Goal: Task Accomplishment & Management: Complete application form

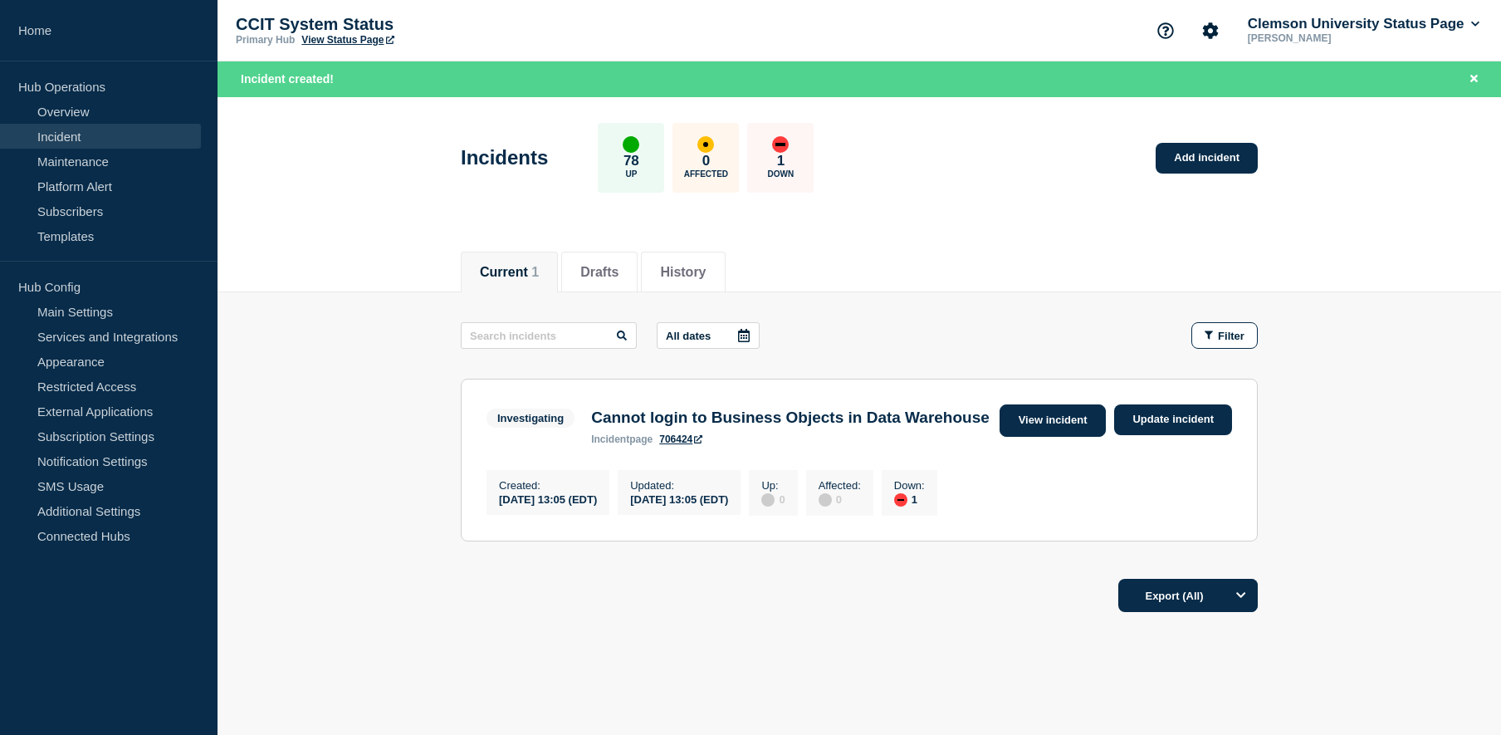
click at [1064, 423] on link "View incident" at bounding box center [1052, 420] width 107 height 32
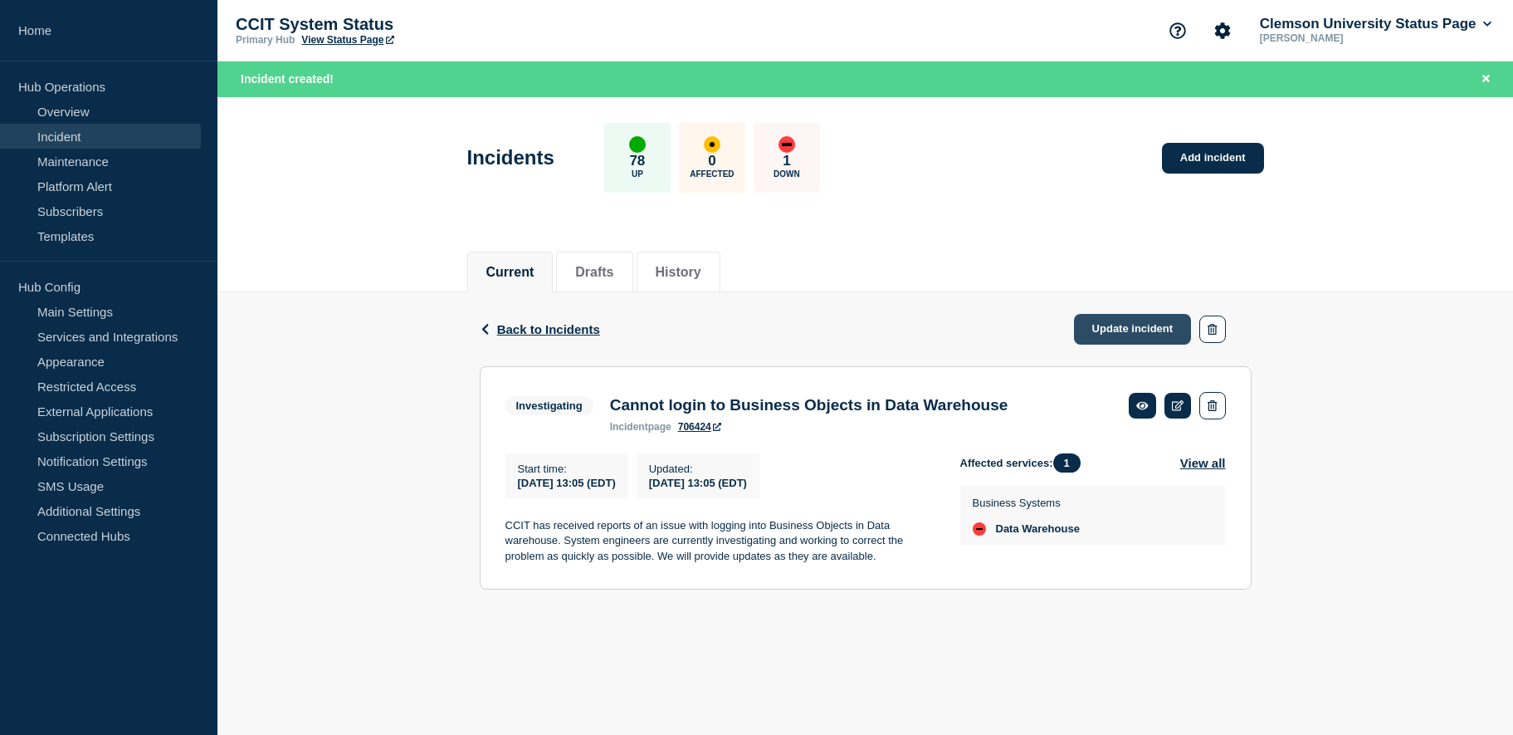
click at [1158, 331] on link "Update incident" at bounding box center [1133, 329] width 118 height 31
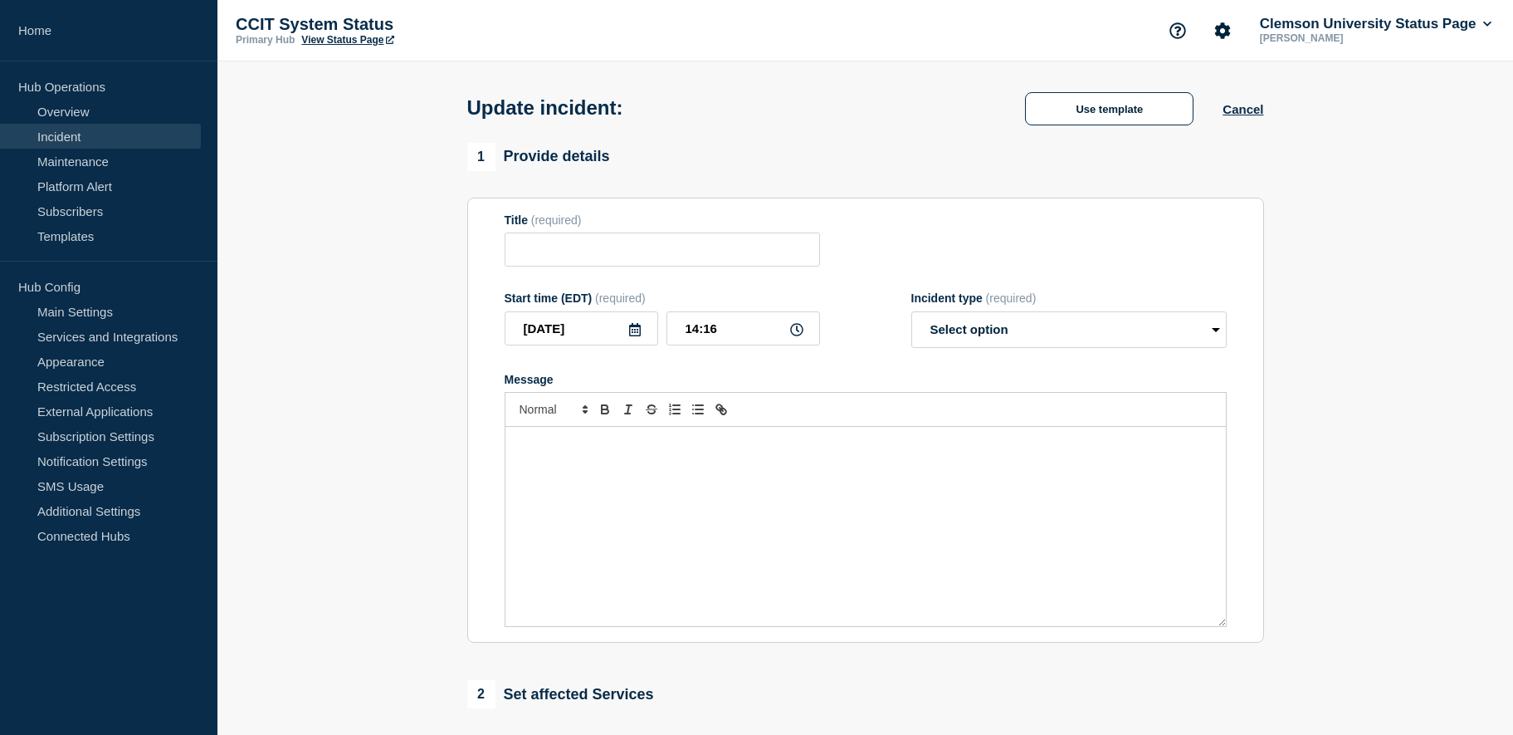
type input "Cannot login to Business Objects in Data Warehouse"
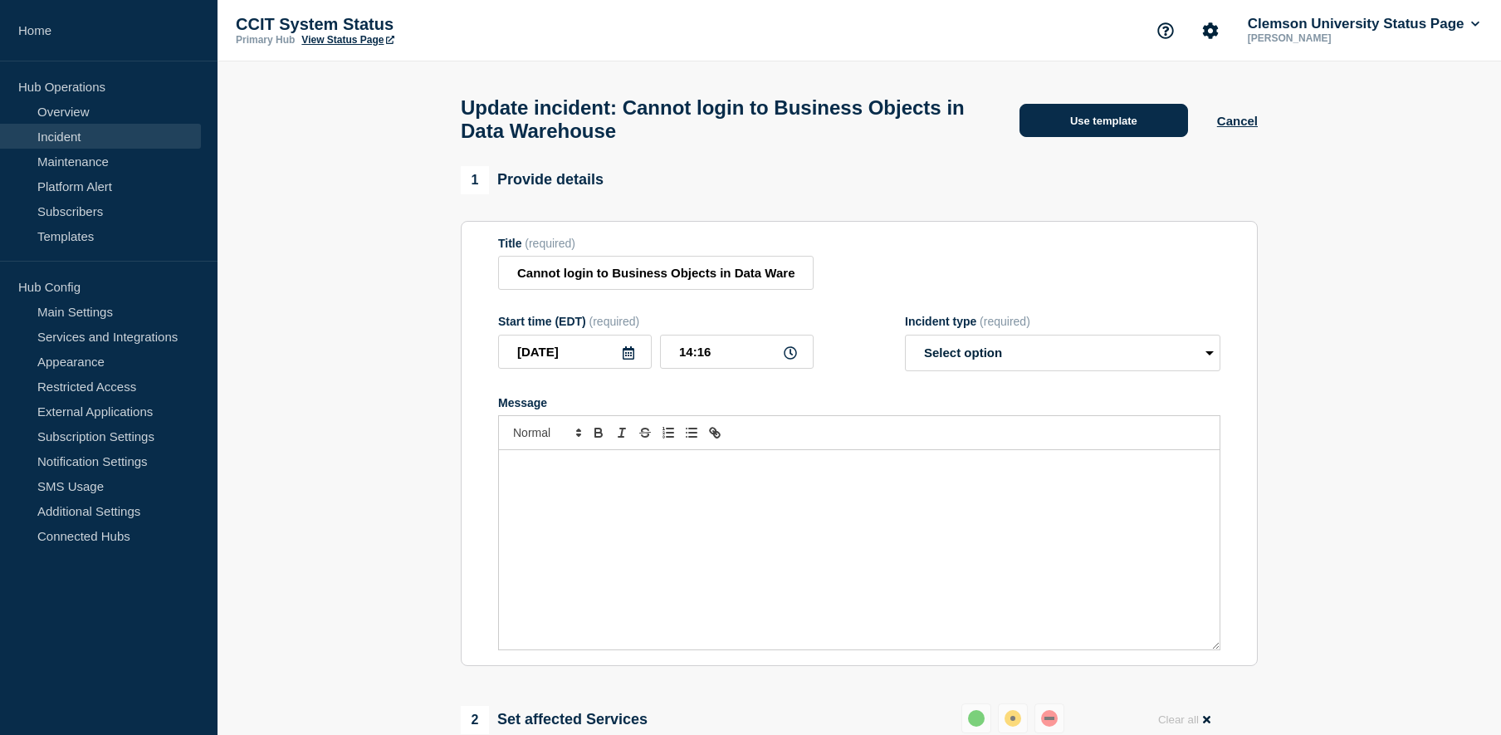
click at [1048, 132] on button "Use template" at bounding box center [1103, 120] width 169 height 33
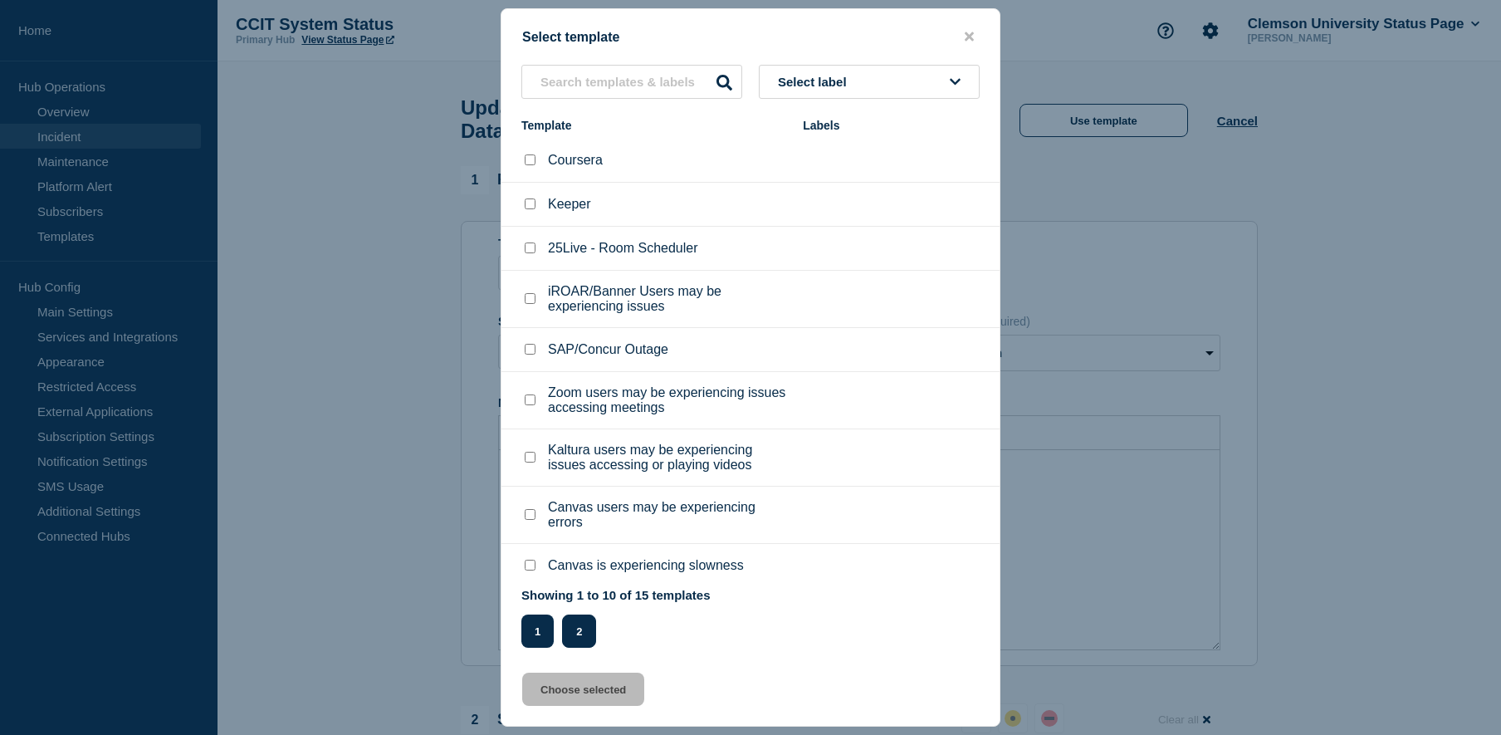
click at [579, 642] on button "2" at bounding box center [579, 630] width 34 height 33
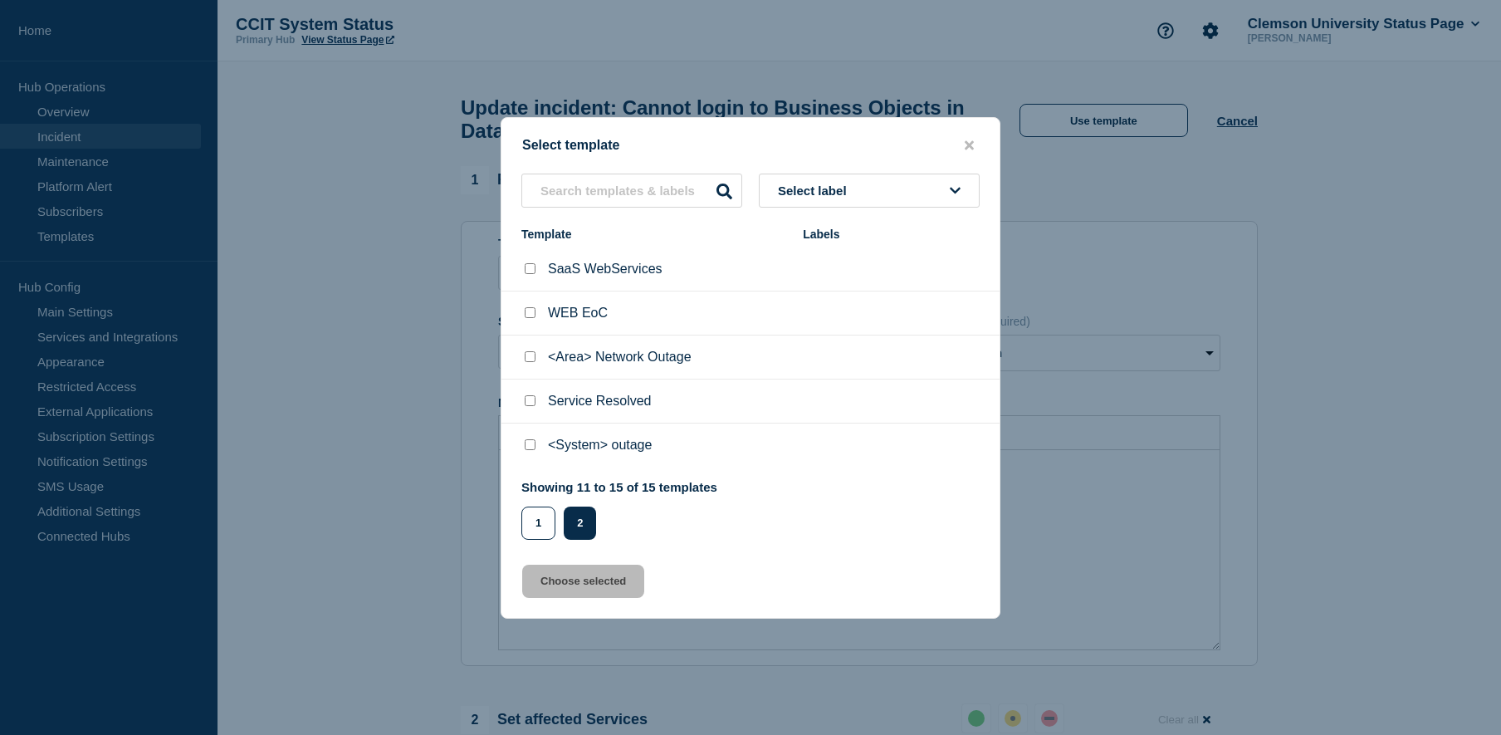
click at [584, 445] on p "<System> outage" at bounding box center [600, 444] width 104 height 15
click at [533, 404] on input "Service Resolved checkbox" at bounding box center [530, 400] width 11 height 11
checkbox input "true"
click at [577, 581] on button "Choose selected" at bounding box center [583, 580] width 122 height 33
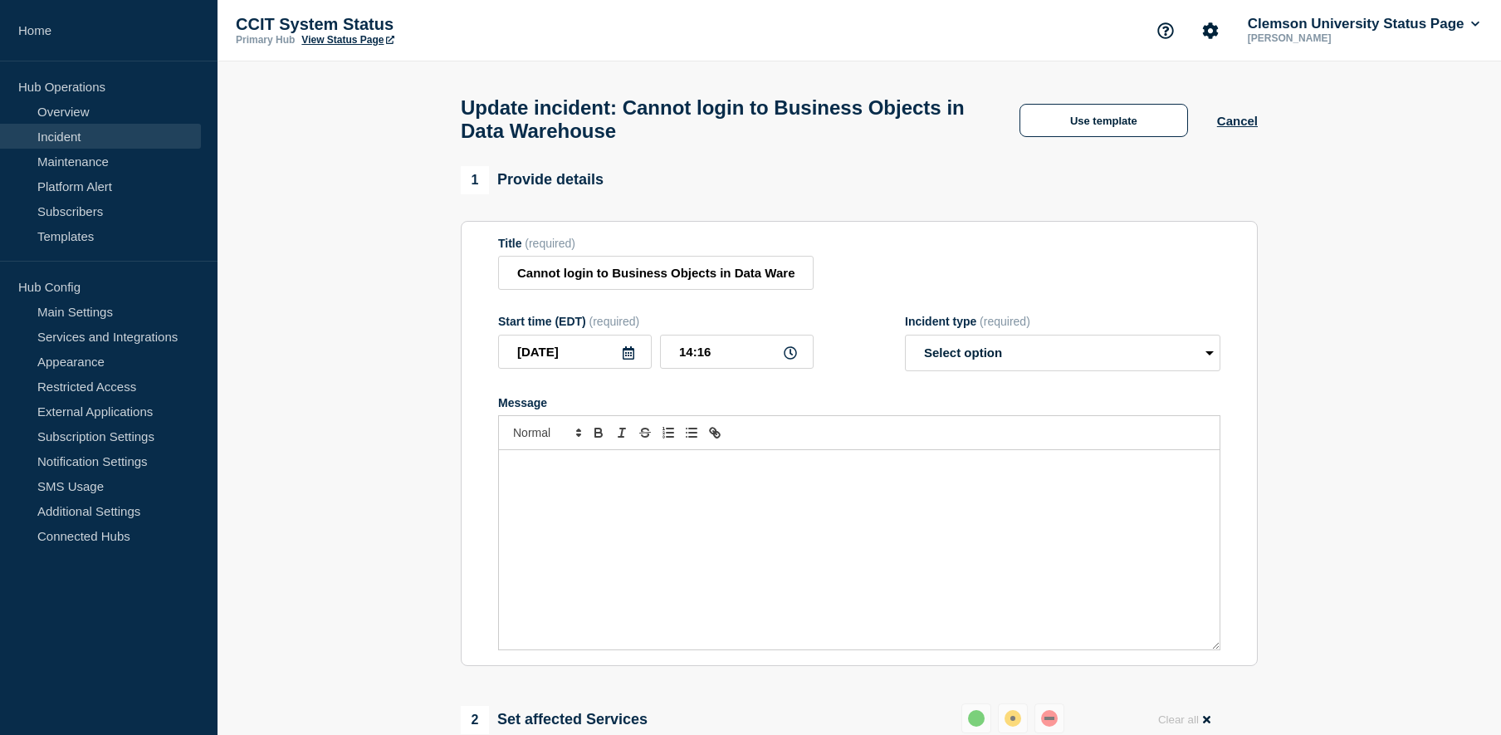
select select "resolved"
radio input "false"
radio input "true"
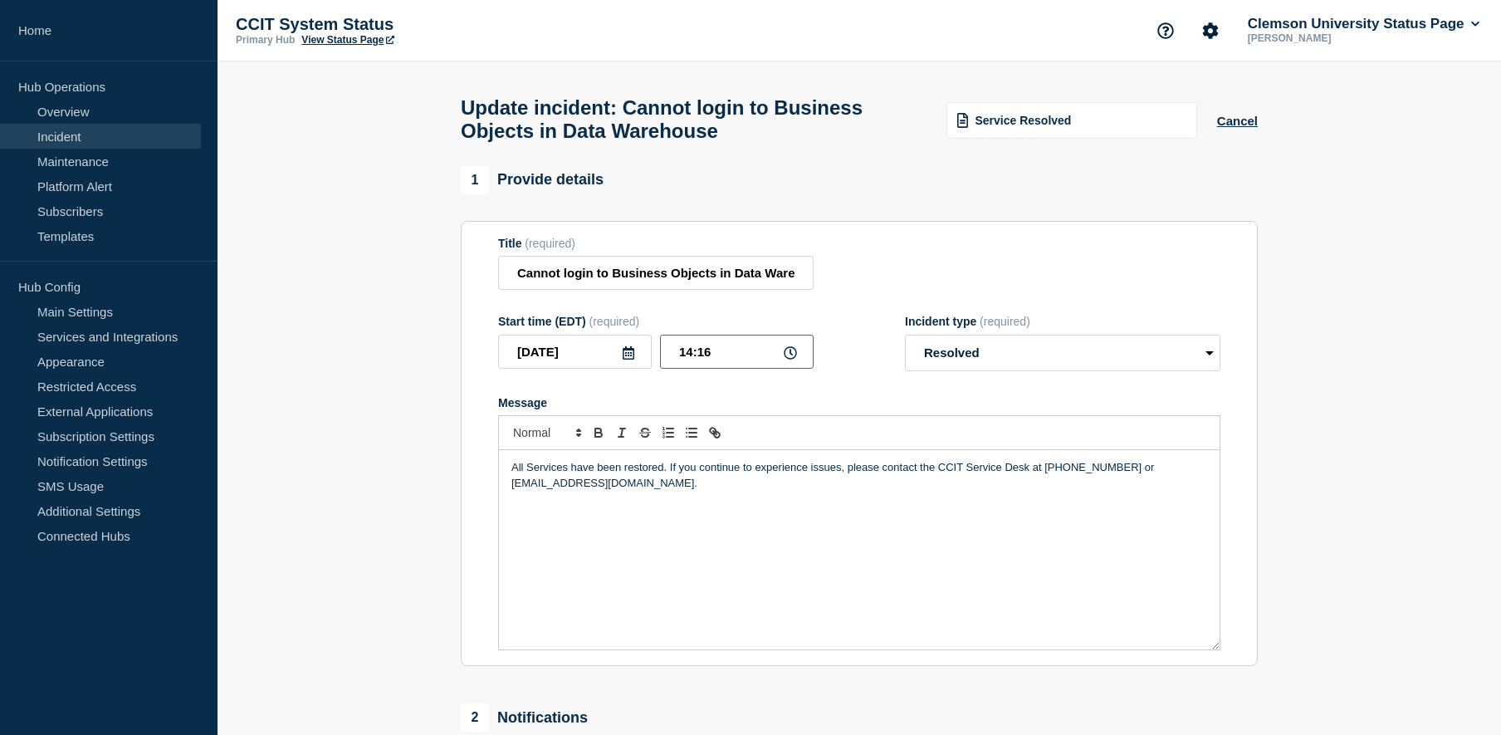
click at [711, 359] on input "14:16" at bounding box center [737, 352] width 154 height 34
type input "14:09"
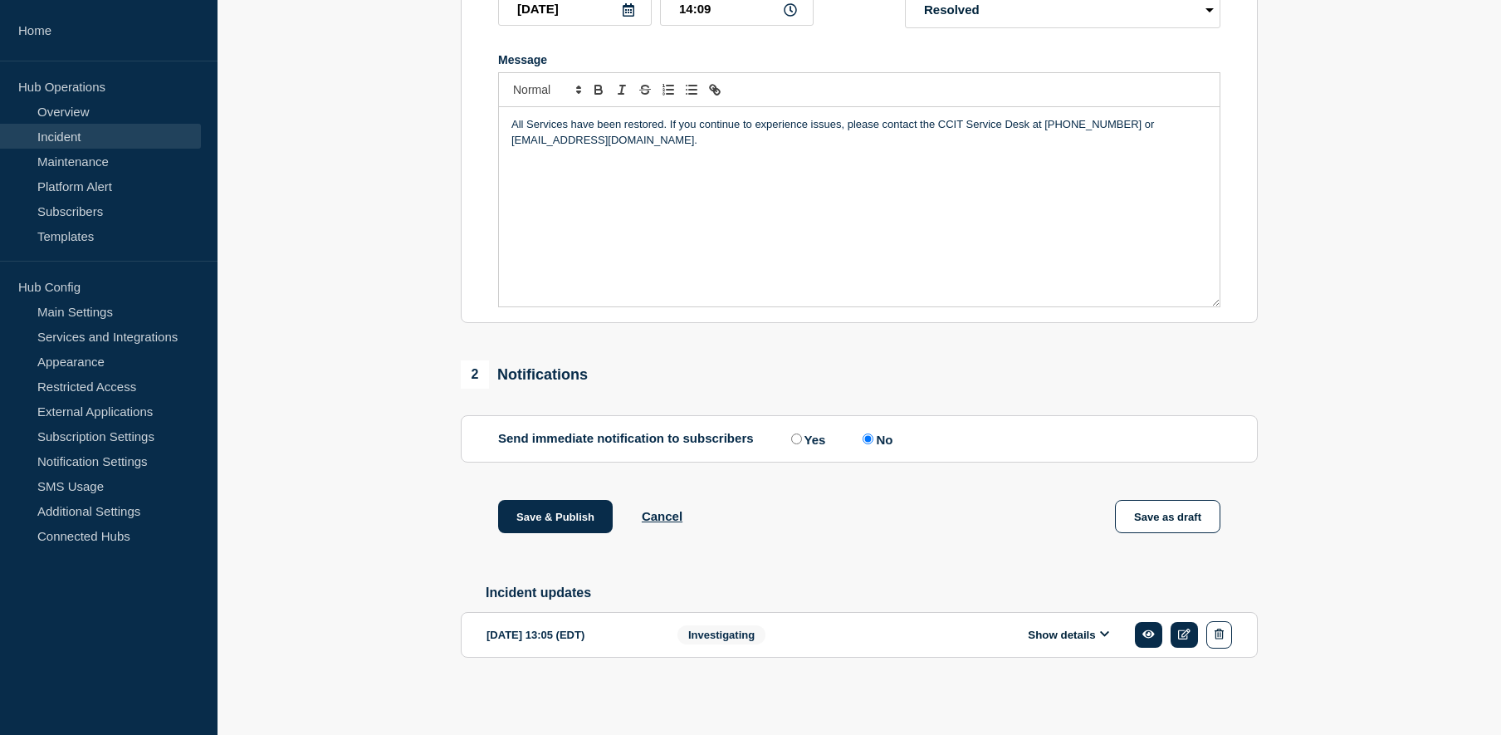
click at [794, 434] on input "Yes" at bounding box center [796, 438] width 11 height 11
radio input "true"
radio input "false"
click at [530, 513] on button "Save & Publish" at bounding box center [555, 516] width 115 height 33
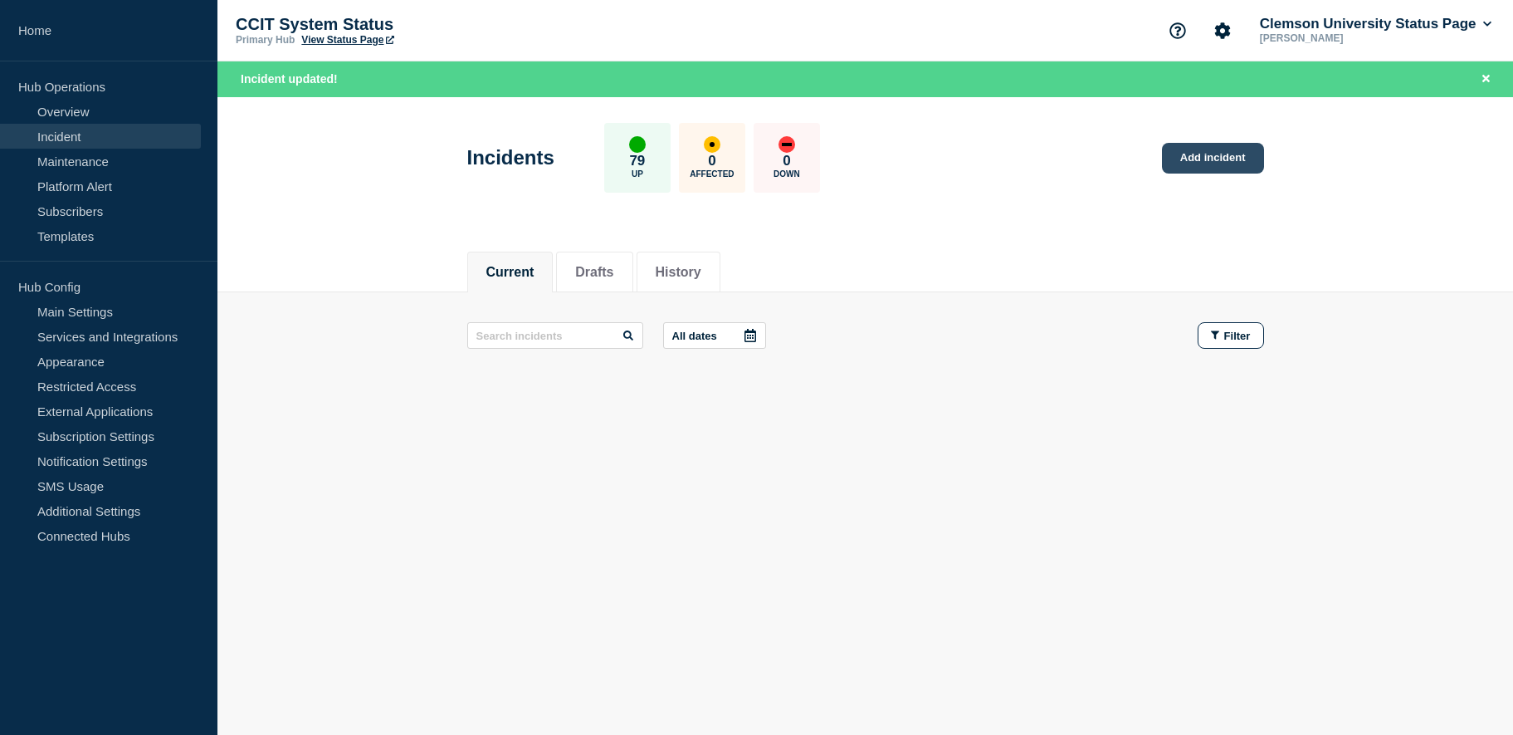
click at [1205, 152] on link "Add incident" at bounding box center [1213, 158] width 102 height 31
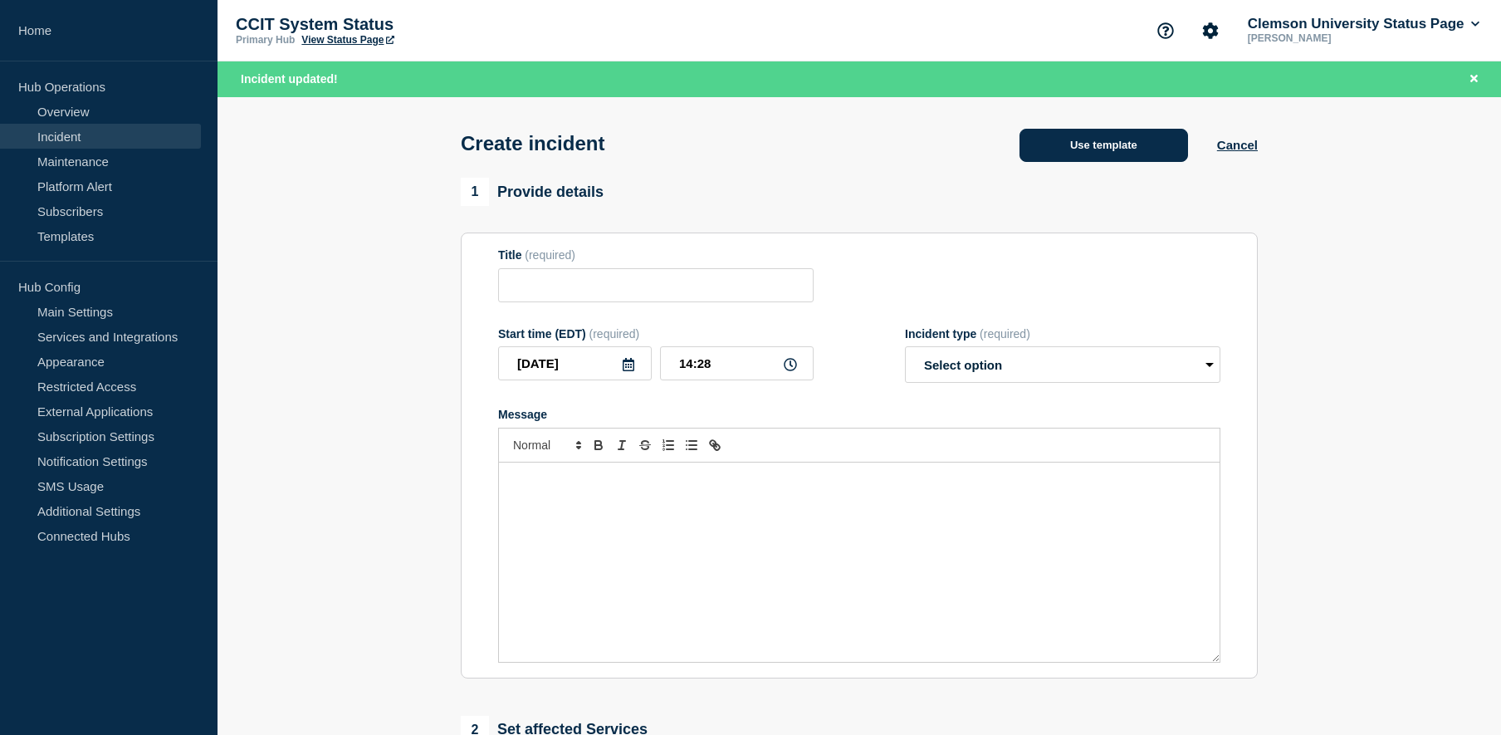
click at [1110, 153] on button "Use template" at bounding box center [1103, 145] width 169 height 33
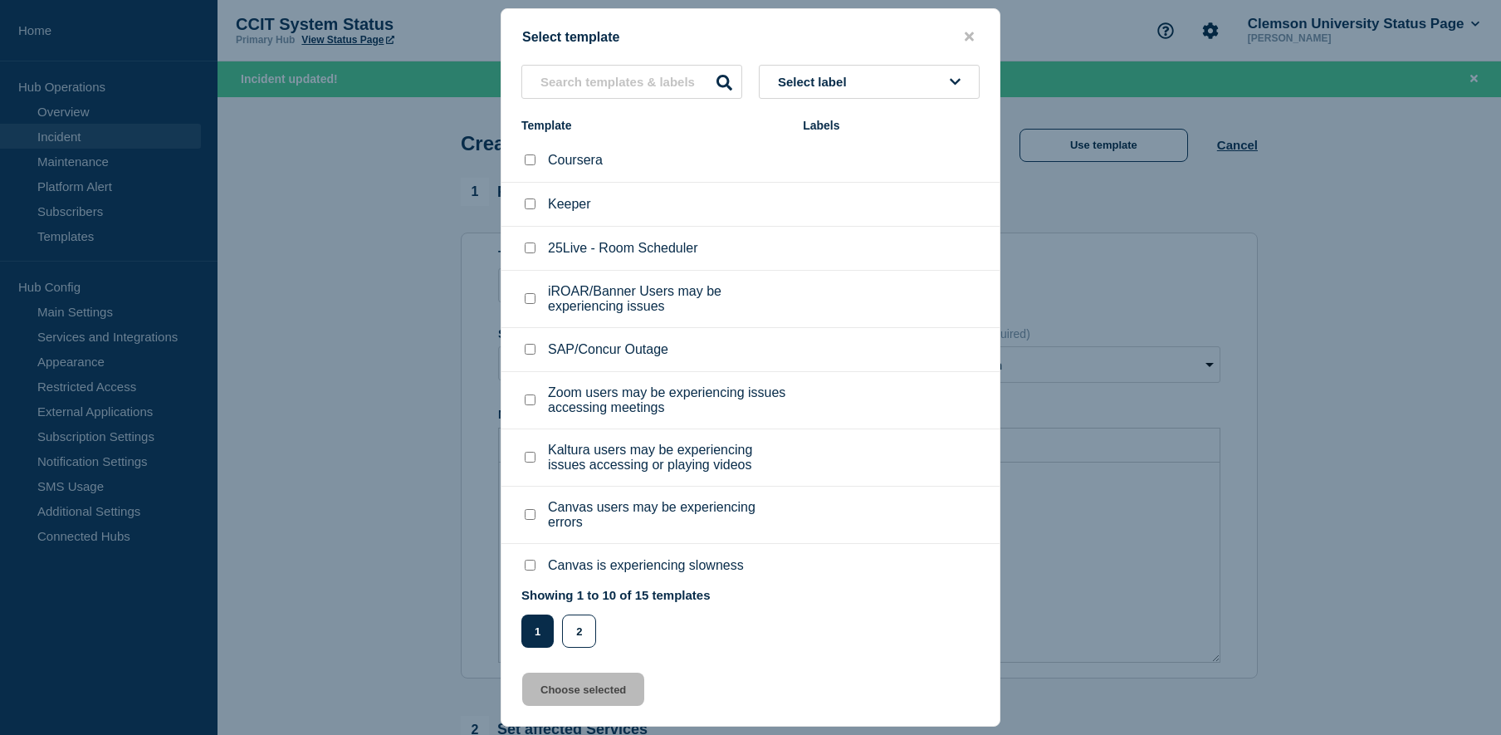
click at [536, 354] on div at bounding box center [529, 349] width 17 height 17
click at [531, 352] on input "SAP/Concur Outage checkbox" at bounding box center [530, 349] width 11 height 11
checkbox input "true"
click at [598, 695] on button "Choose selected" at bounding box center [583, 688] width 122 height 33
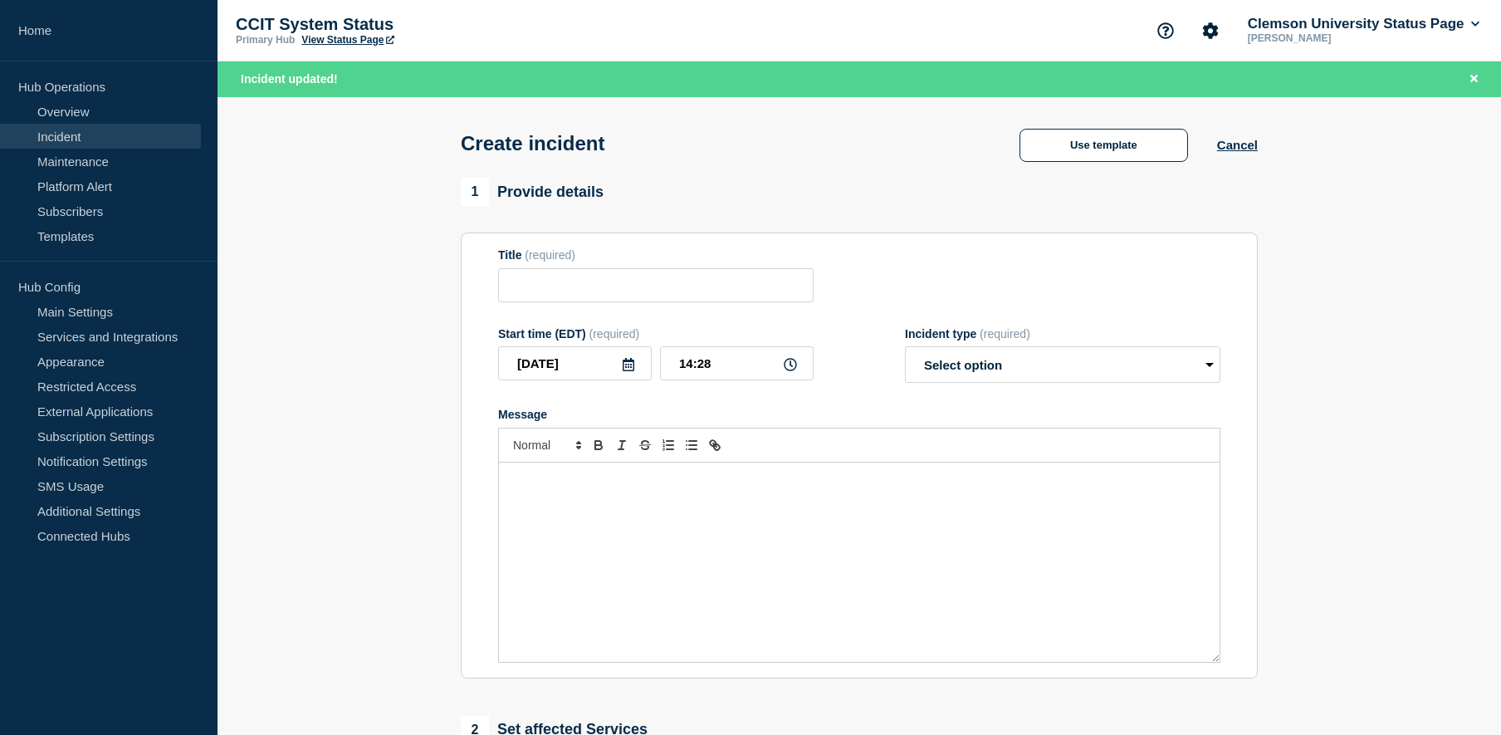
type input "SAP/Concur Outage"
select select "investigating"
radio input "false"
radio input "true"
drag, startPoint x: 516, startPoint y: 489, endPoint x: 669, endPoint y: 488, distance: 152.7
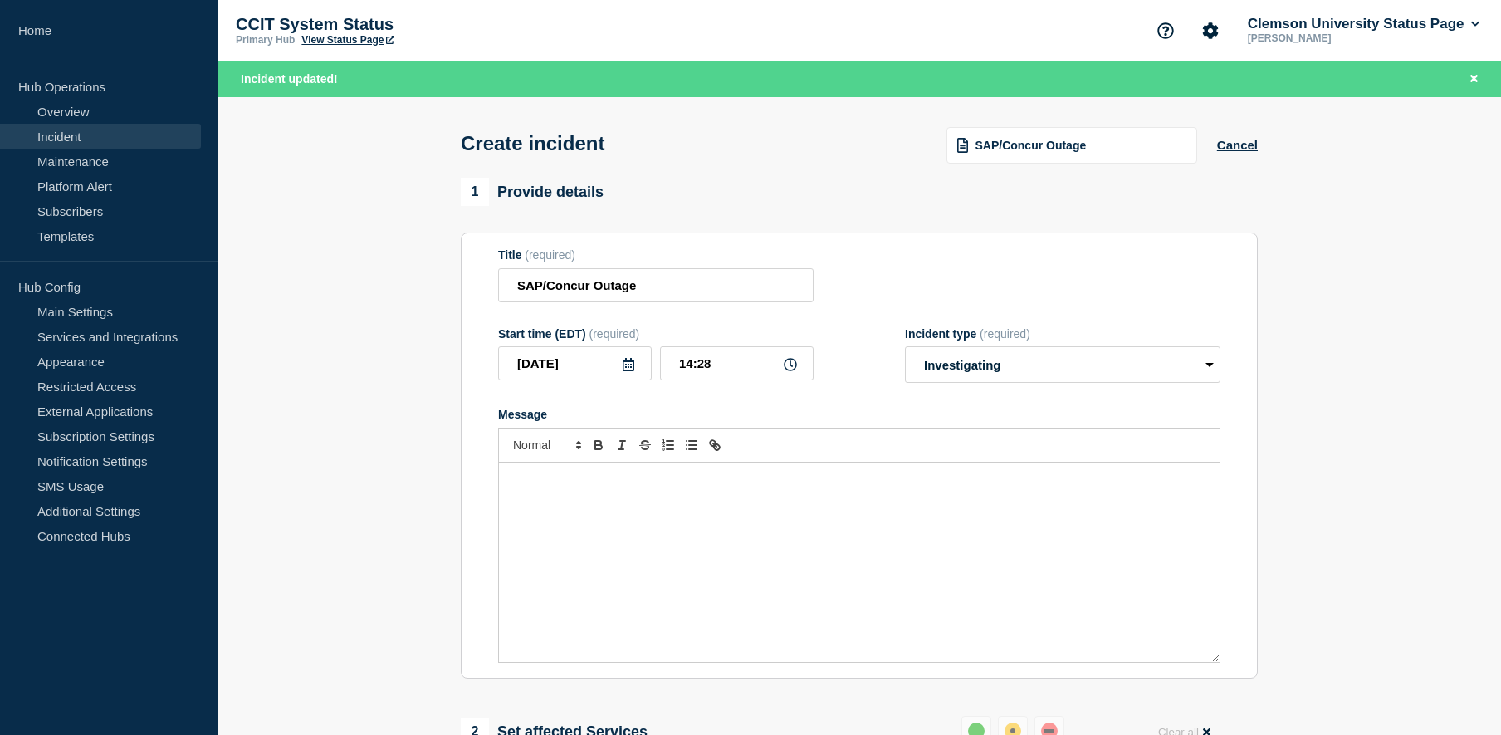
click at [520, 487] on p "Message" at bounding box center [859, 479] width 696 height 15
click at [530, 484] on p "Message" at bounding box center [859, 479] width 696 height 15
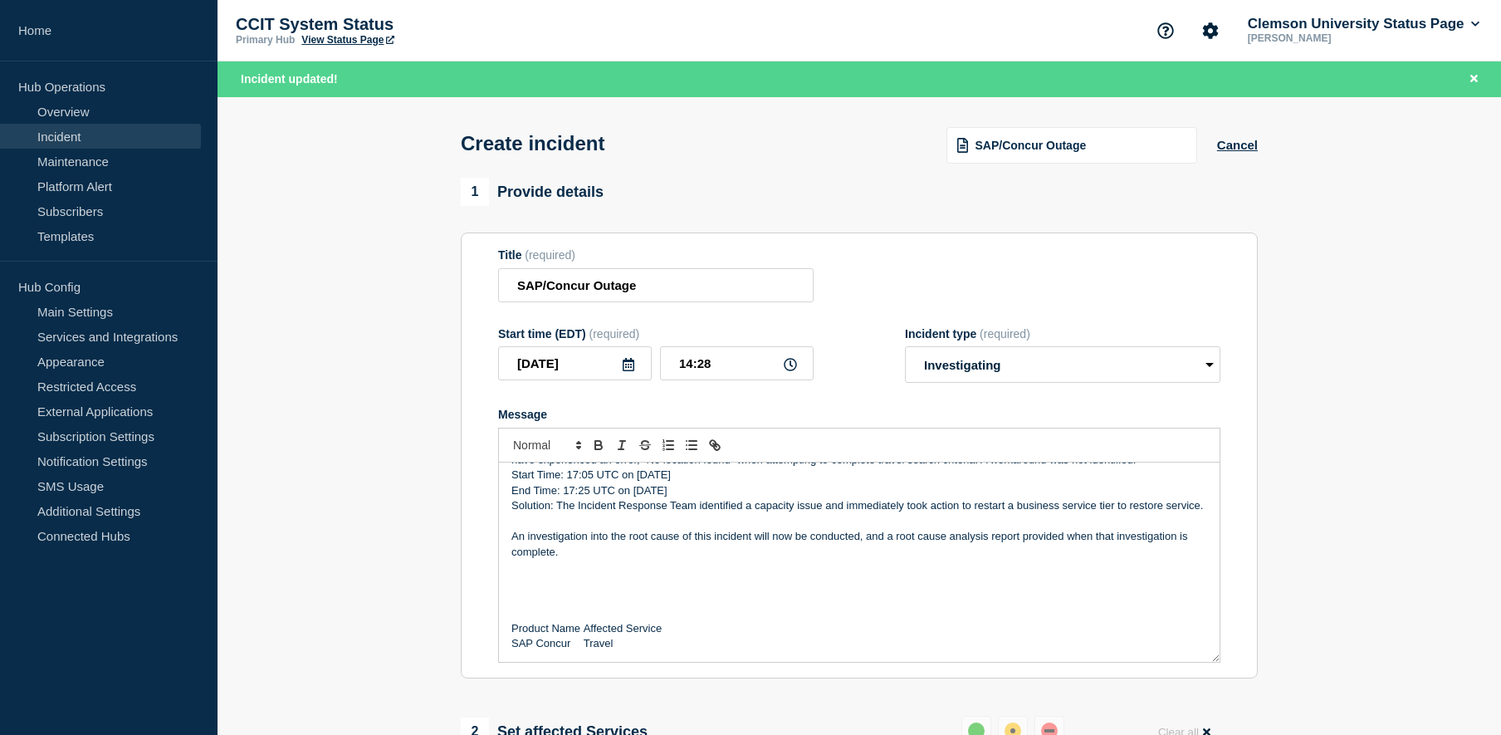
click at [563, 513] on p "Solution: The Incident Response Team identified a capacity issue and immediatel…" at bounding box center [859, 505] width 696 height 15
click at [564, 513] on p "Solution: The Incident Response Team identified a capacity issue and immediatel…" at bounding box center [859, 505] width 696 height 15
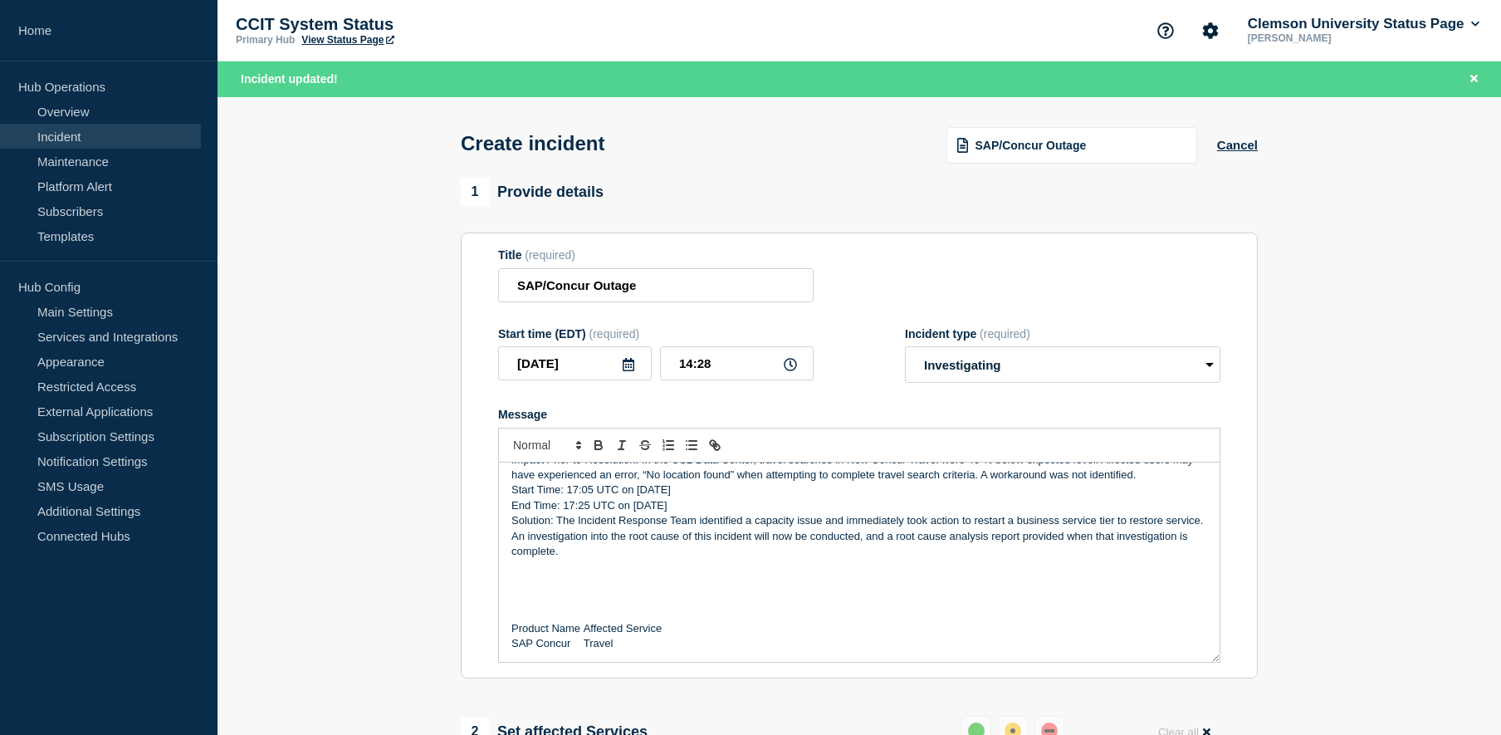
click at [524, 574] on p "Message" at bounding box center [859, 566] width 696 height 15
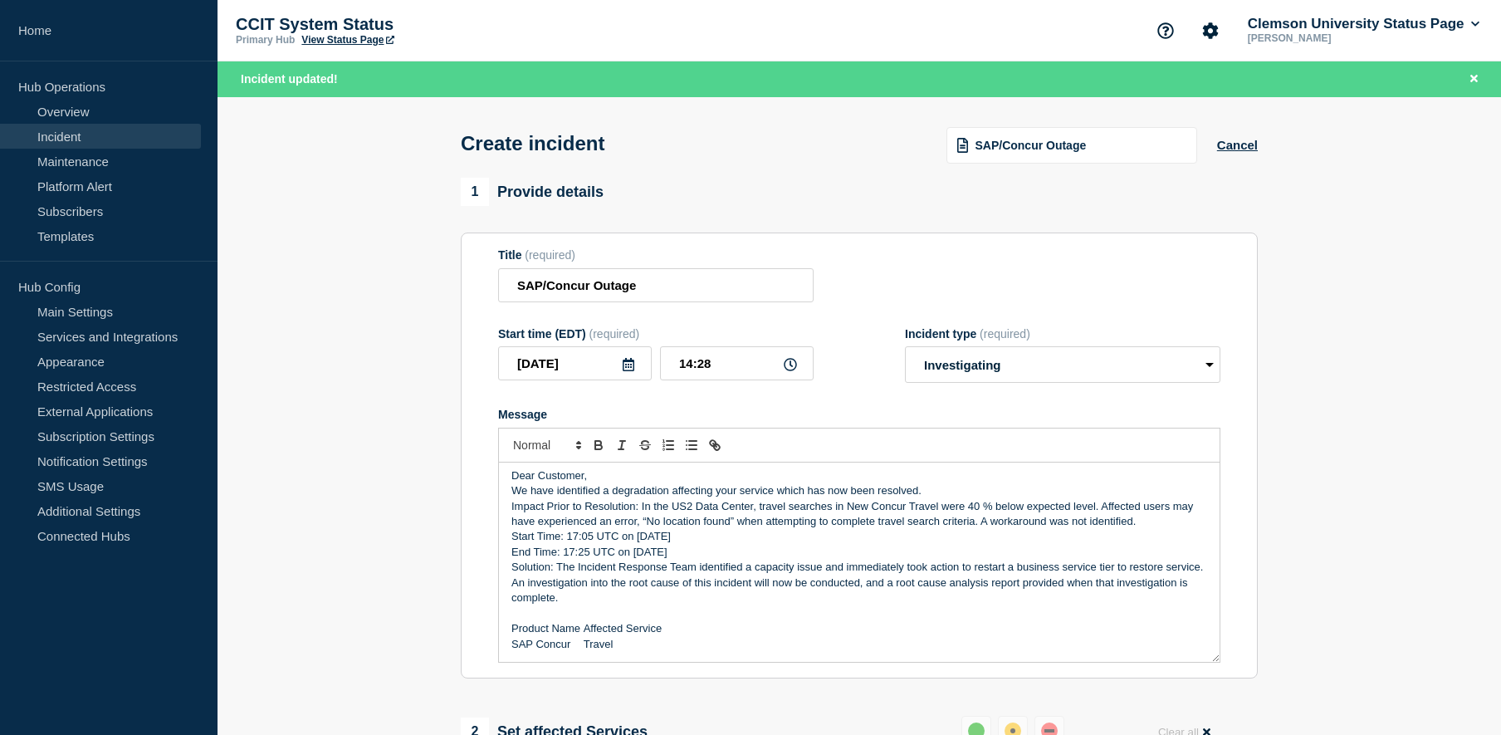
scroll to position [0, 0]
click at [711, 364] on input "14:28" at bounding box center [737, 363] width 154 height 34
type input "14:05"
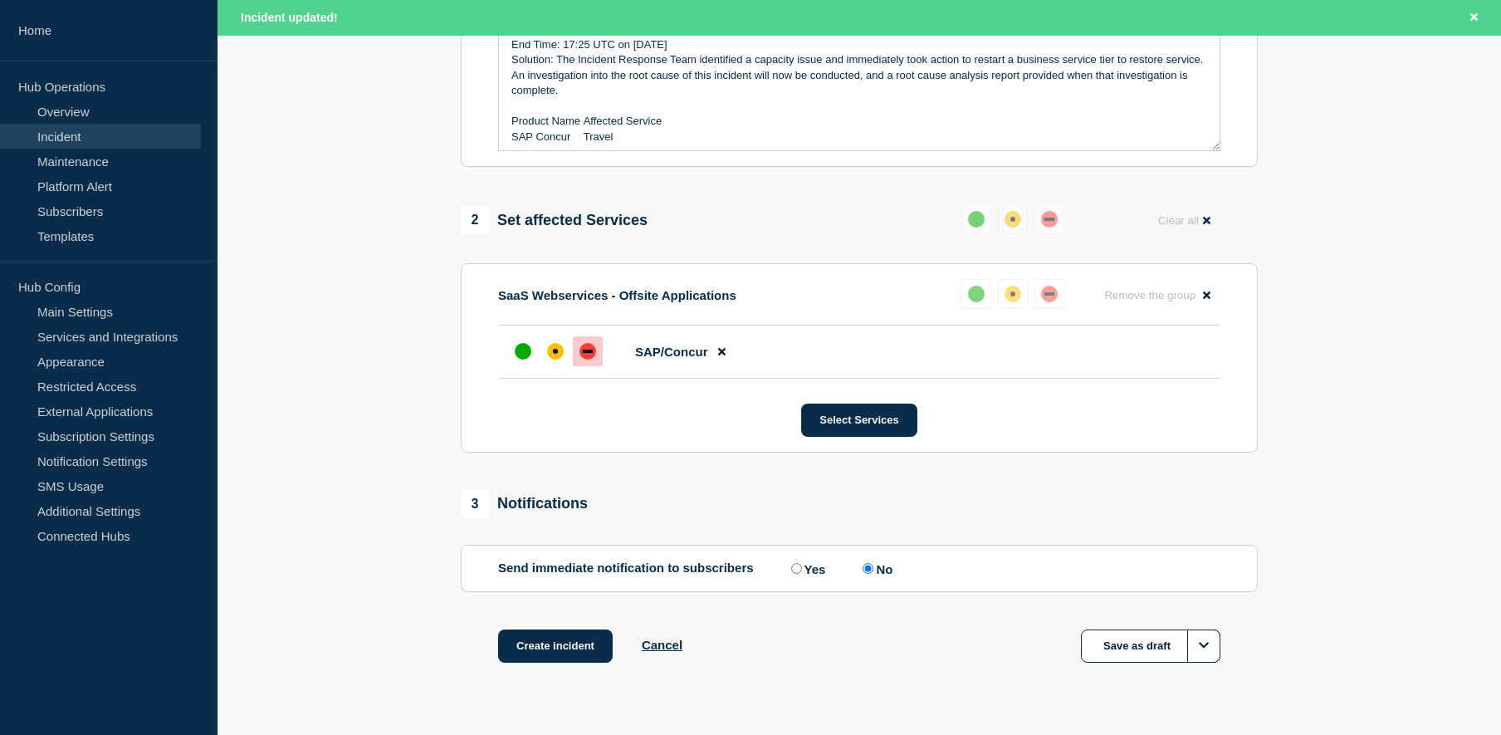
scroll to position [551, 0]
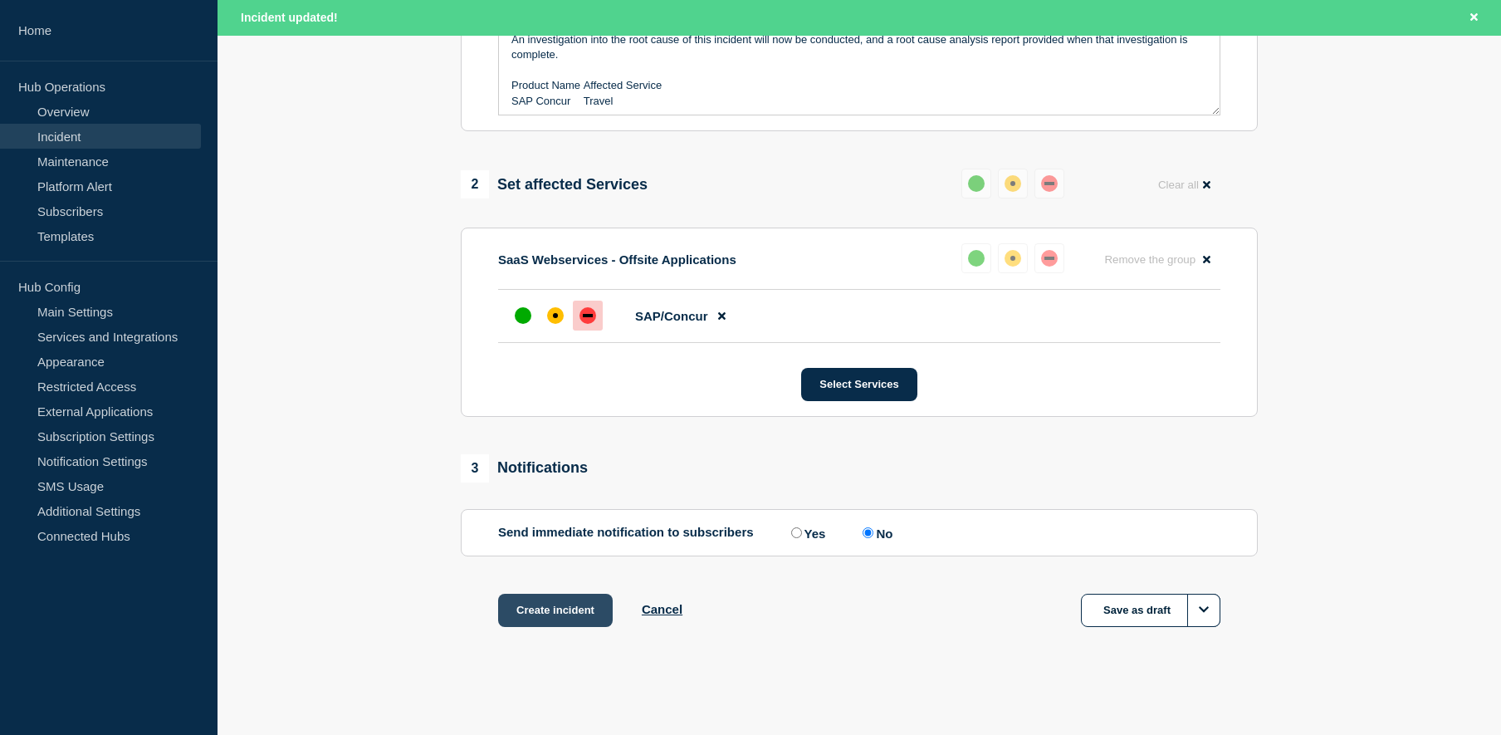
click at [539, 620] on button "Create incident" at bounding box center [555, 610] width 115 height 33
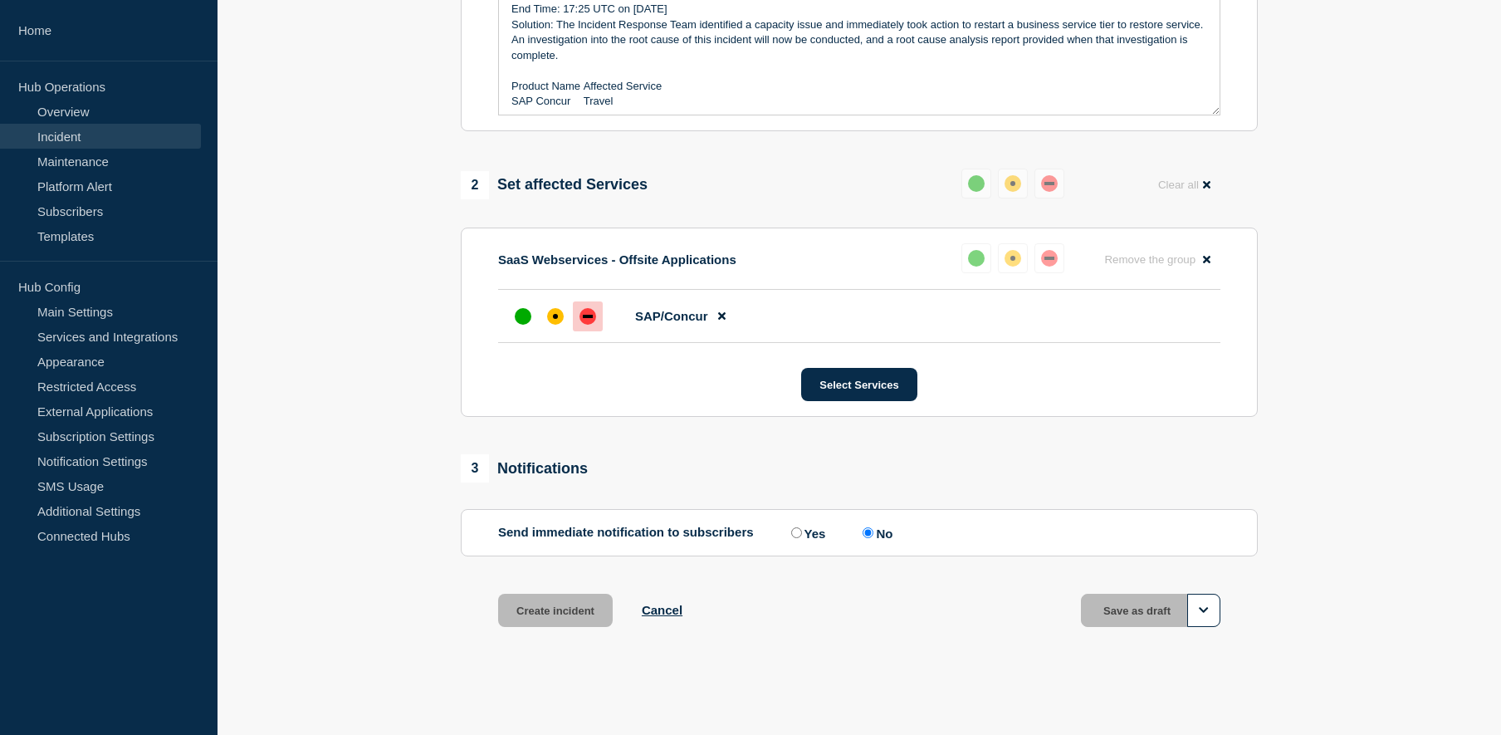
scroll to position [515, 0]
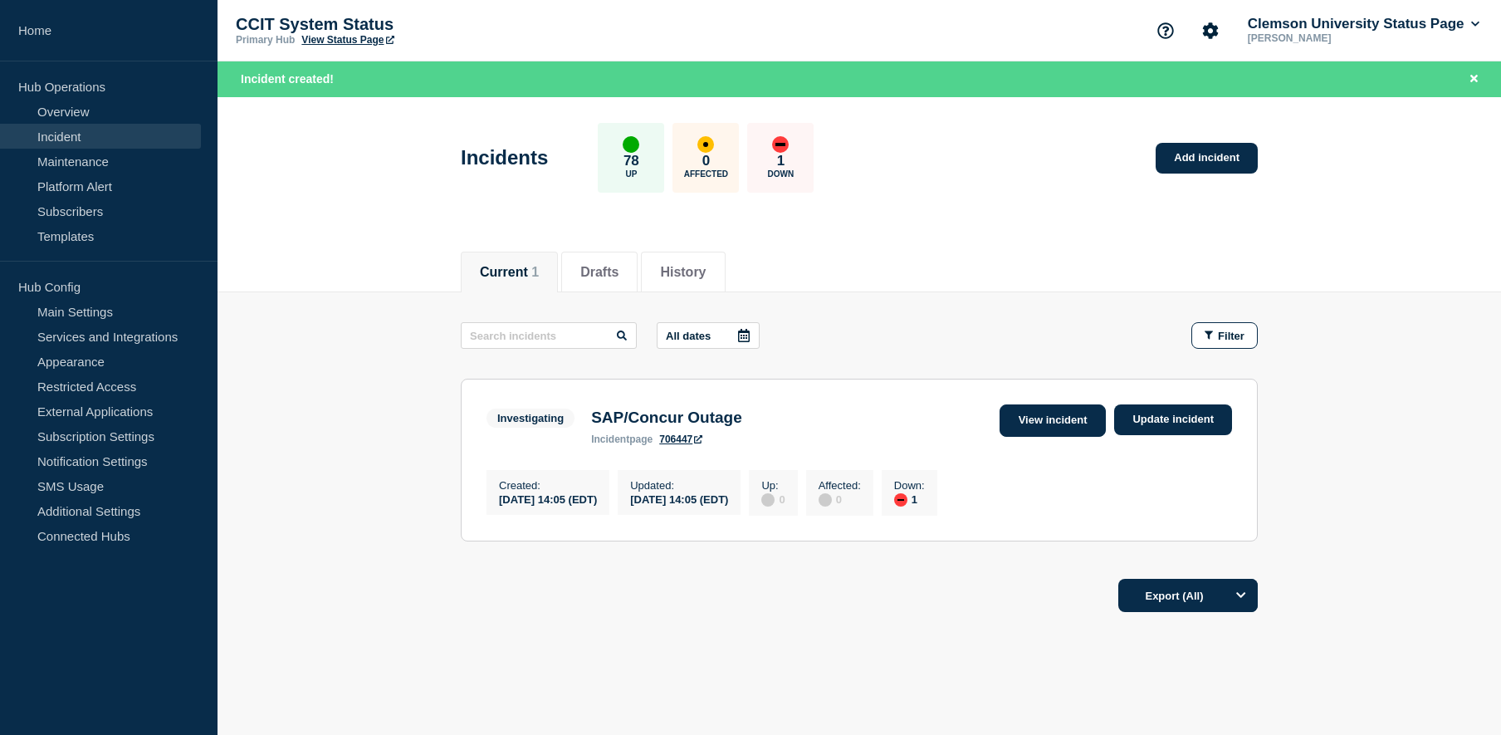
click at [1054, 419] on link "View incident" at bounding box center [1052, 420] width 107 height 32
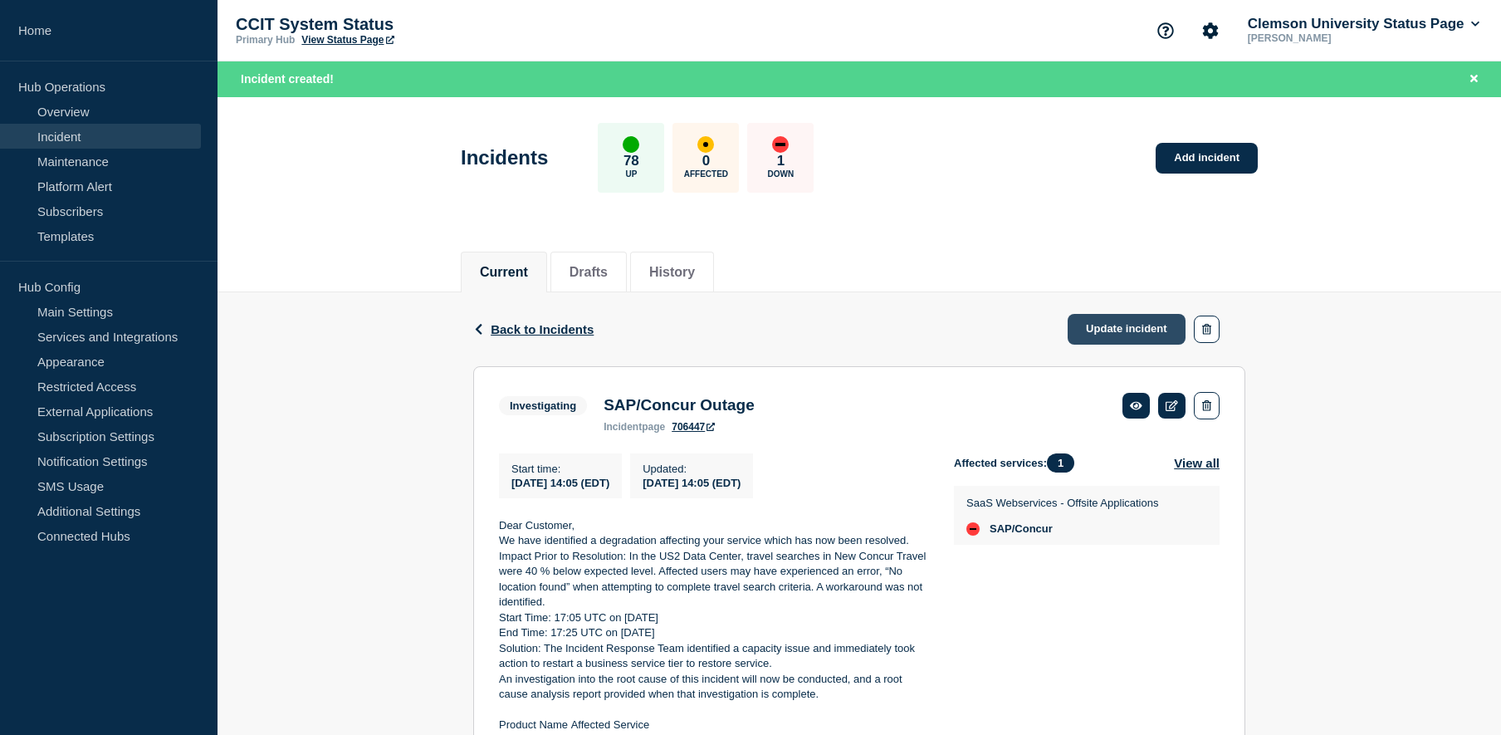
click at [1107, 328] on link "Update incident" at bounding box center [1126, 329] width 118 height 31
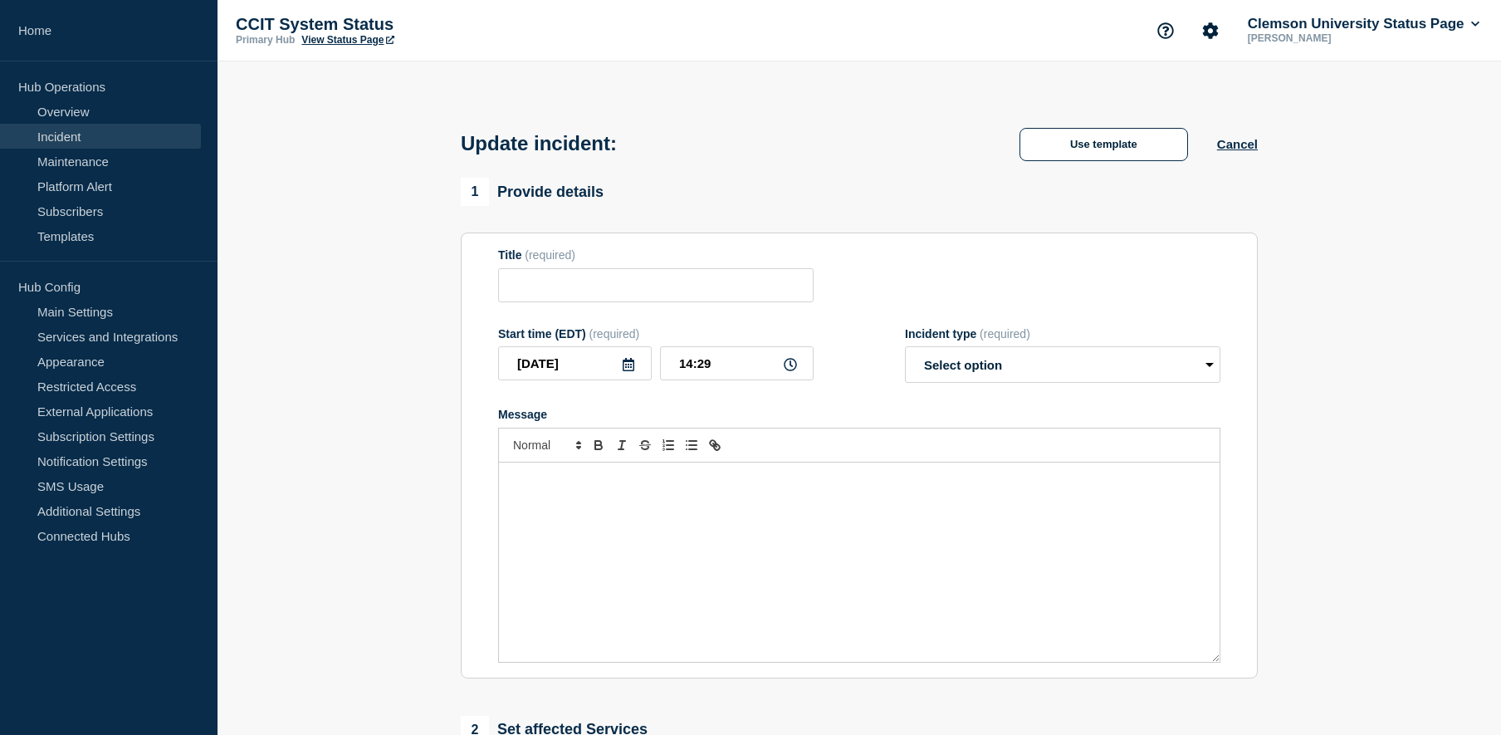
type input "SAP/Concur Outage"
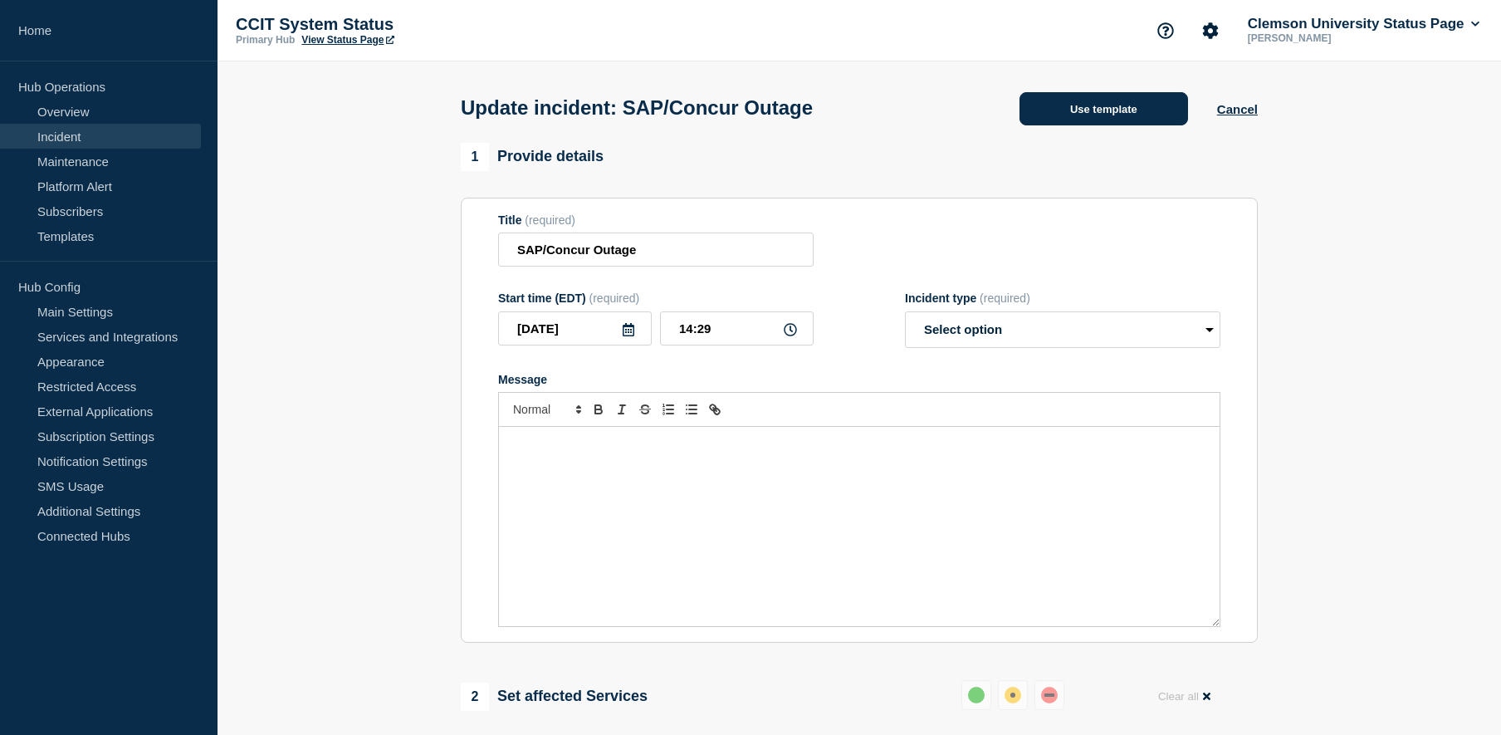
click at [1095, 102] on button "Use template" at bounding box center [1103, 108] width 169 height 33
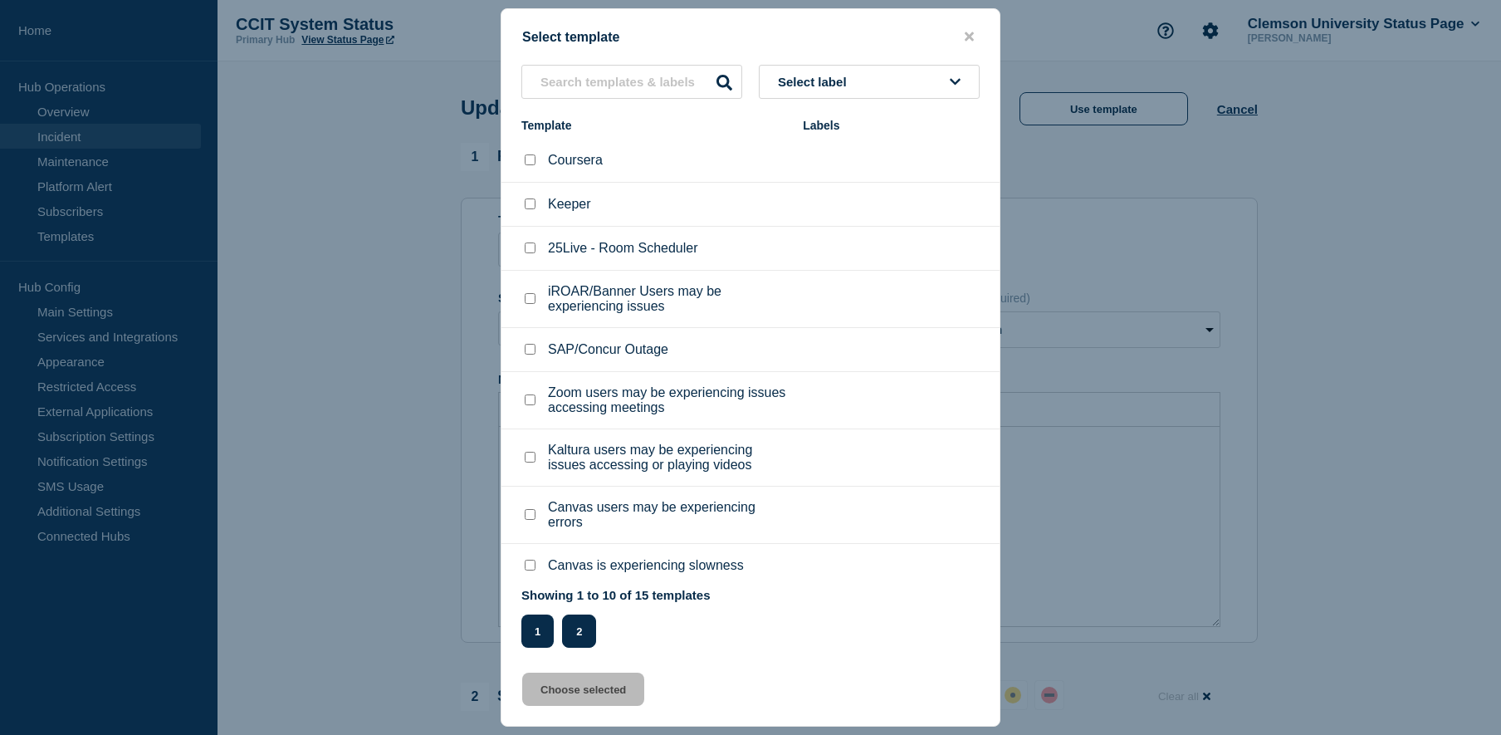
click at [586, 630] on button "2" at bounding box center [579, 630] width 34 height 33
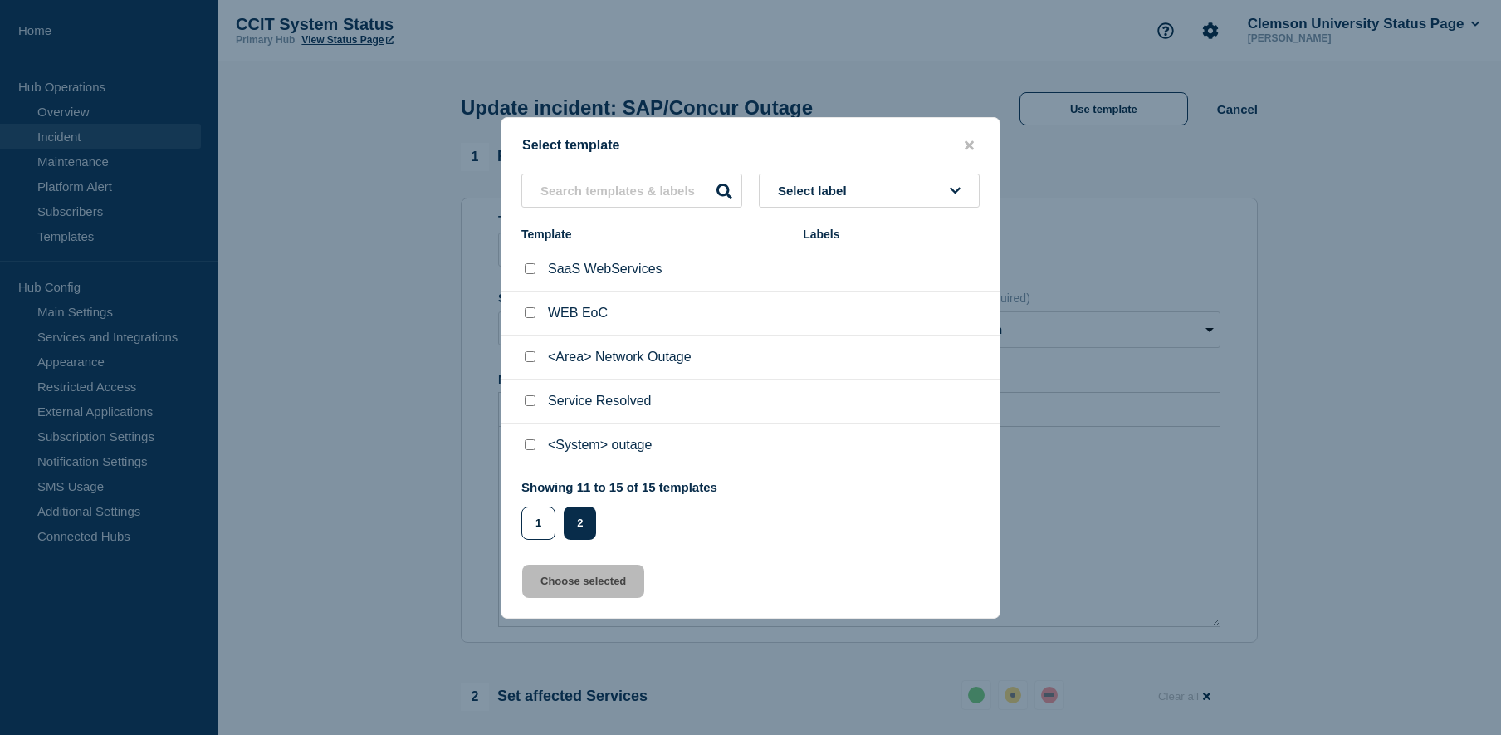
click at [526, 403] on input "Service Resolved checkbox" at bounding box center [530, 400] width 11 height 11
checkbox input "true"
click at [586, 569] on button "Choose selected" at bounding box center [583, 580] width 122 height 33
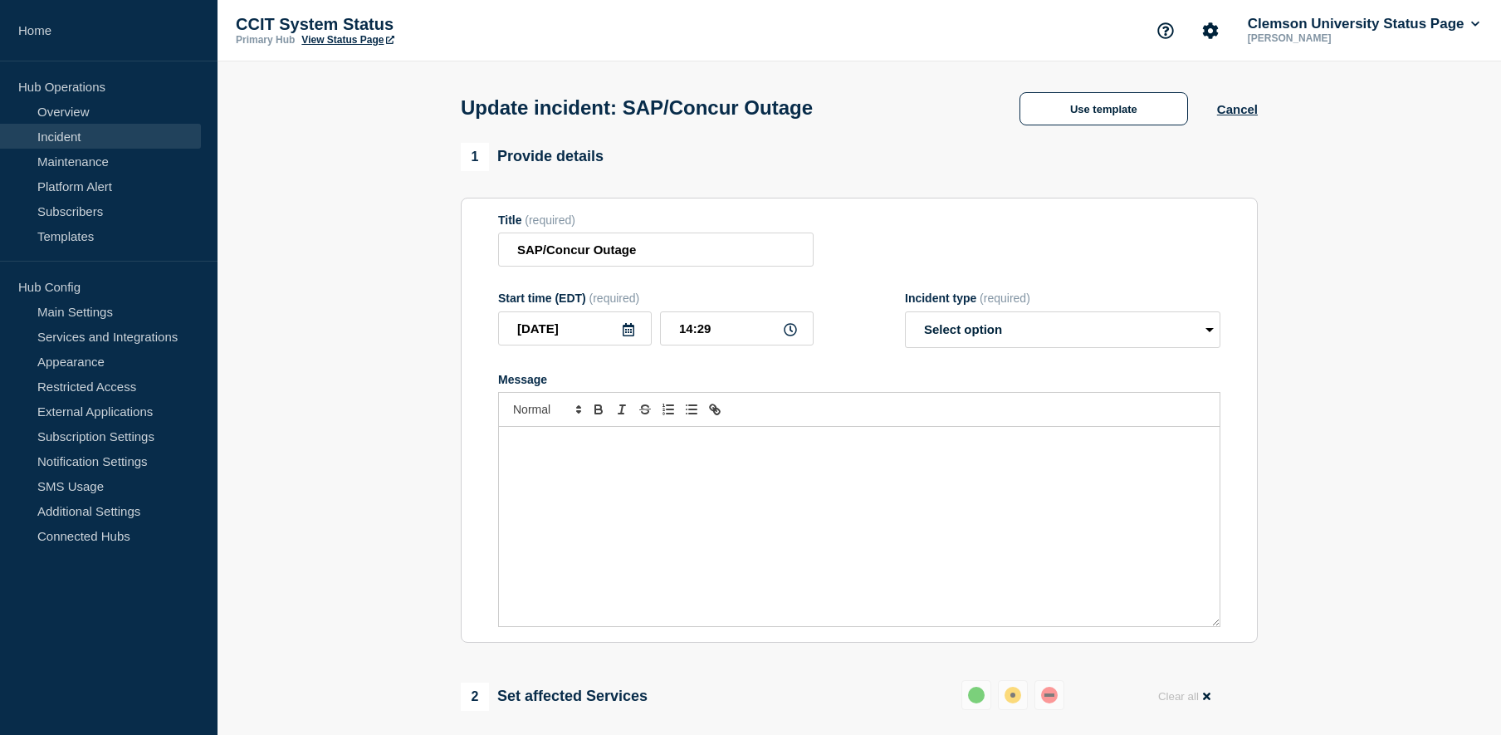
select select "resolved"
radio input "false"
radio input "true"
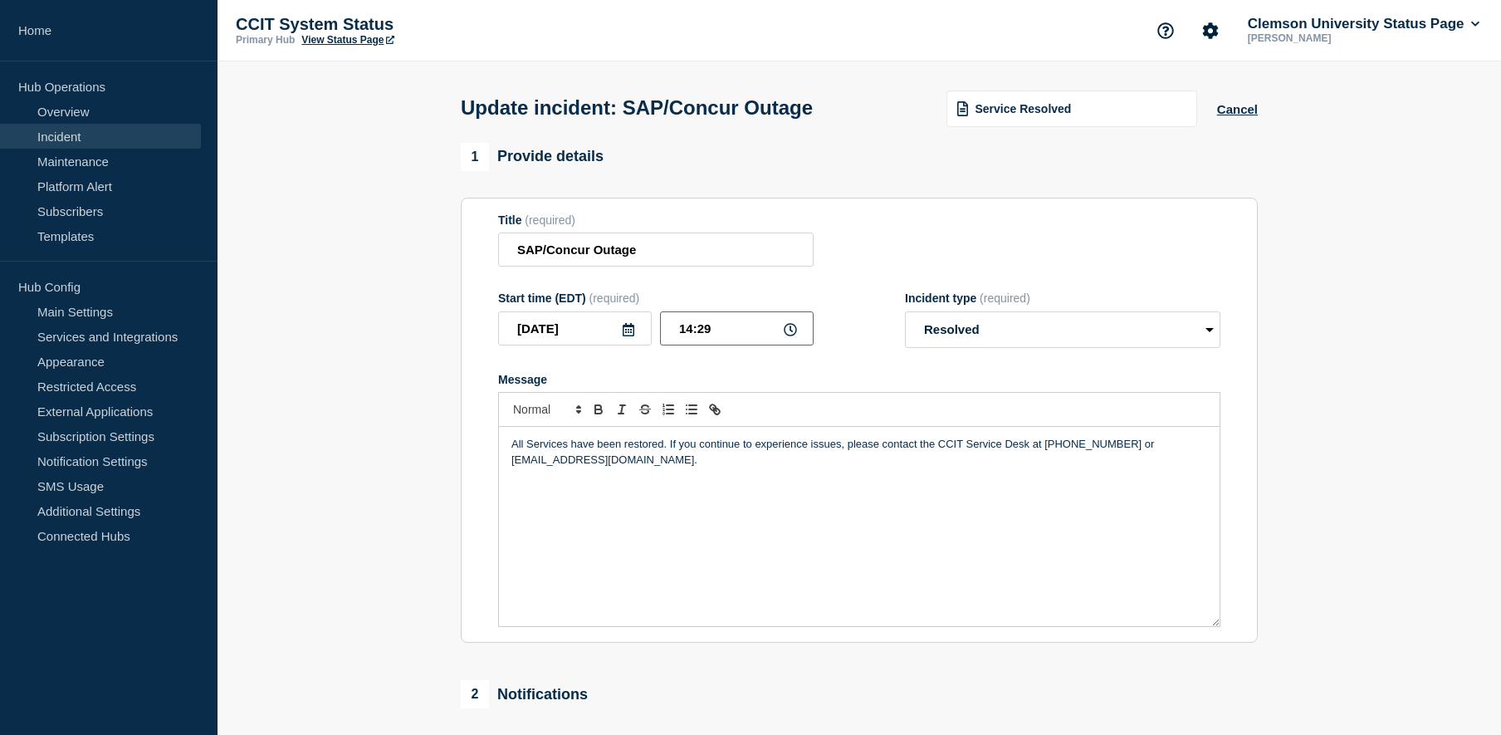
click at [716, 334] on input "14:29" at bounding box center [737, 328] width 154 height 34
type input "14:25"
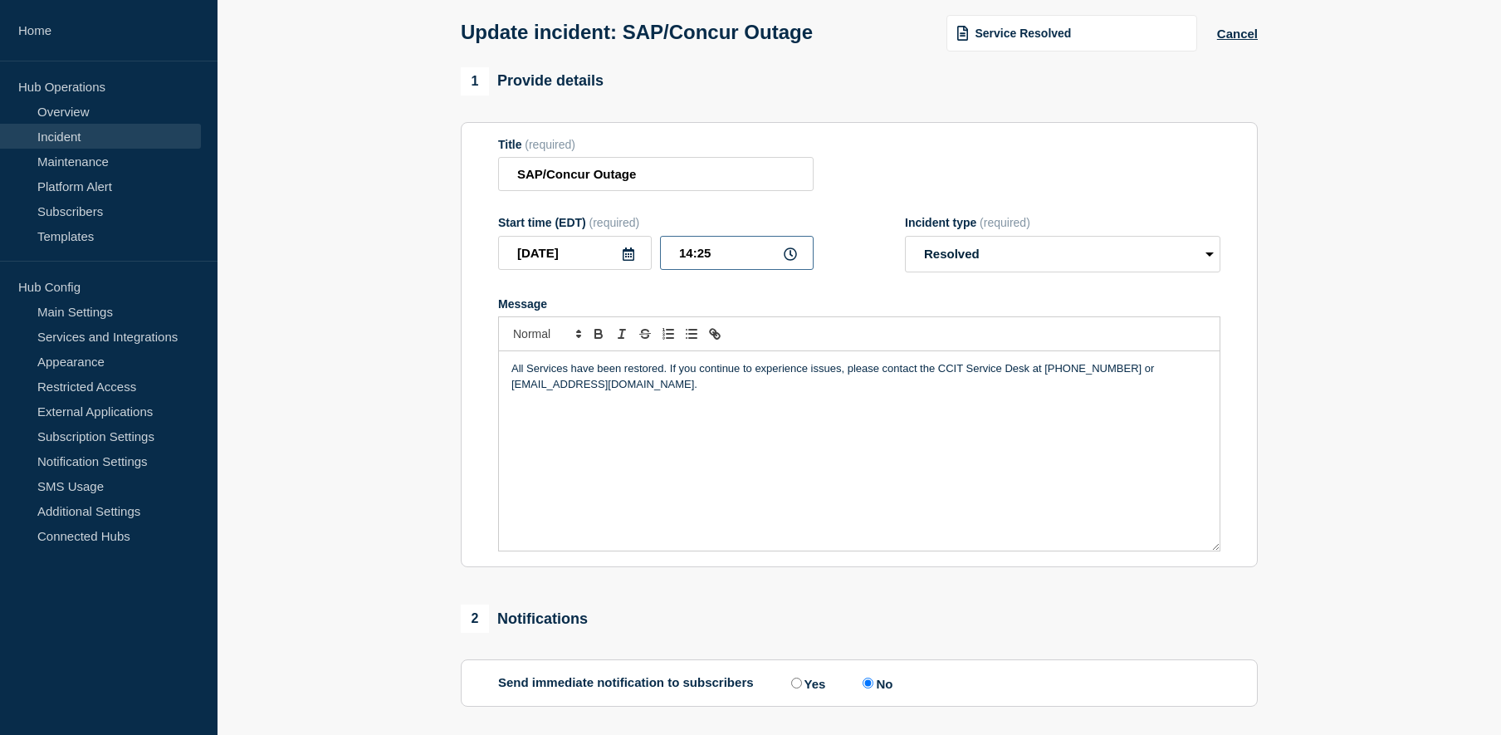
scroll to position [328, 0]
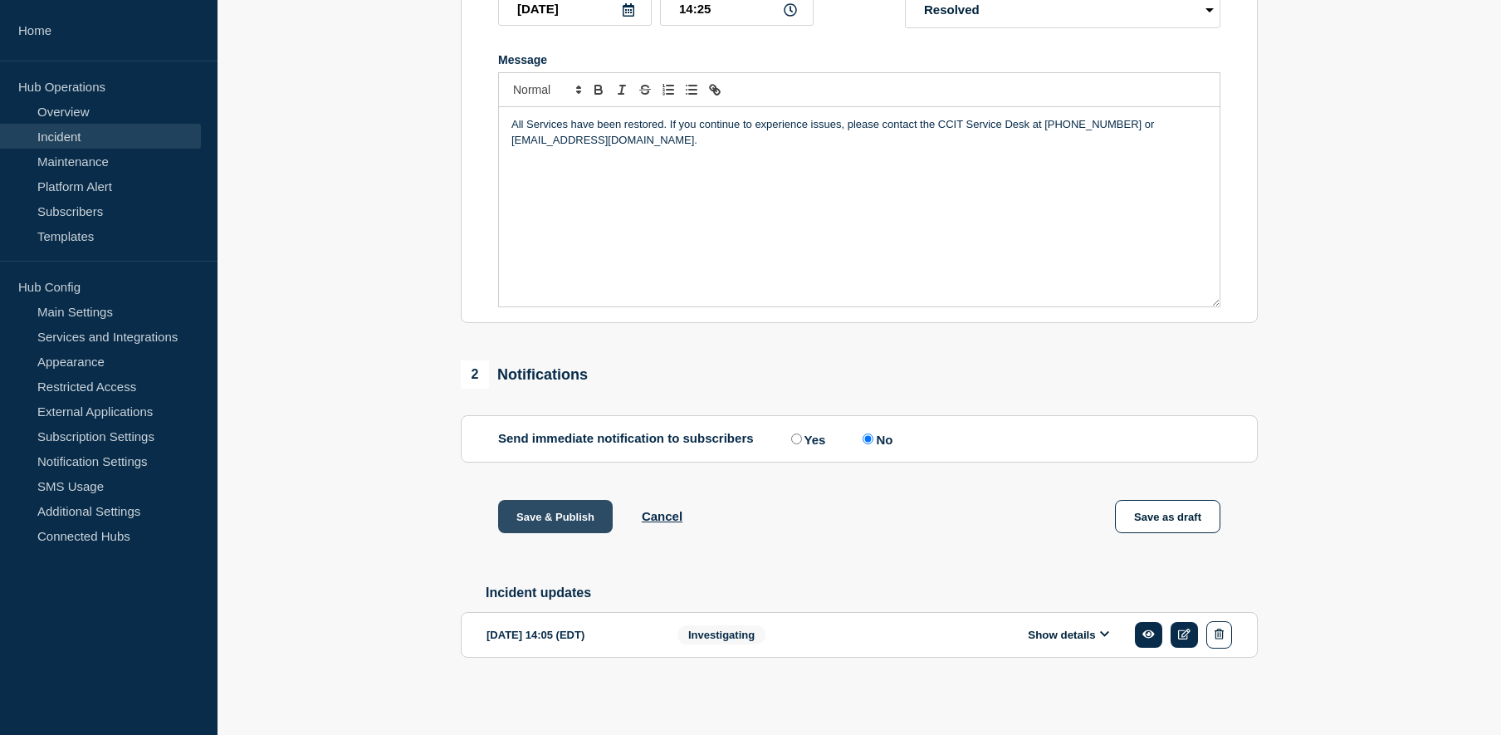
click at [565, 511] on button "Save & Publish" at bounding box center [555, 516] width 115 height 33
